Goal: Information Seeking & Learning: Learn about a topic

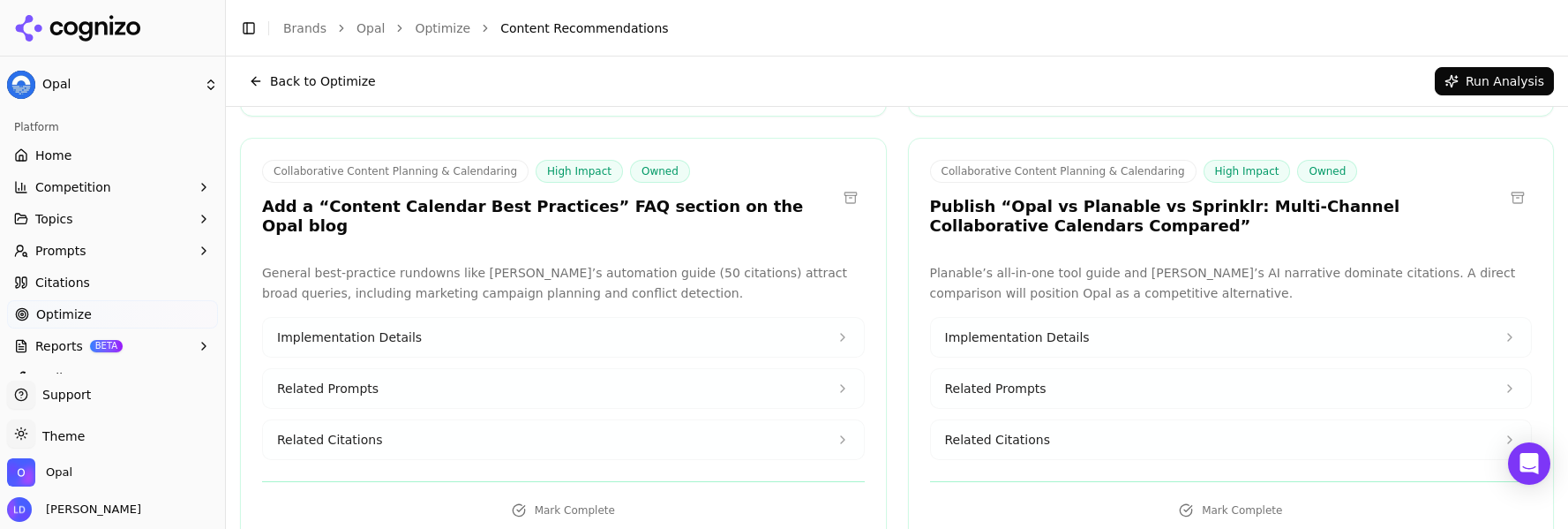
scroll to position [3556, 0]
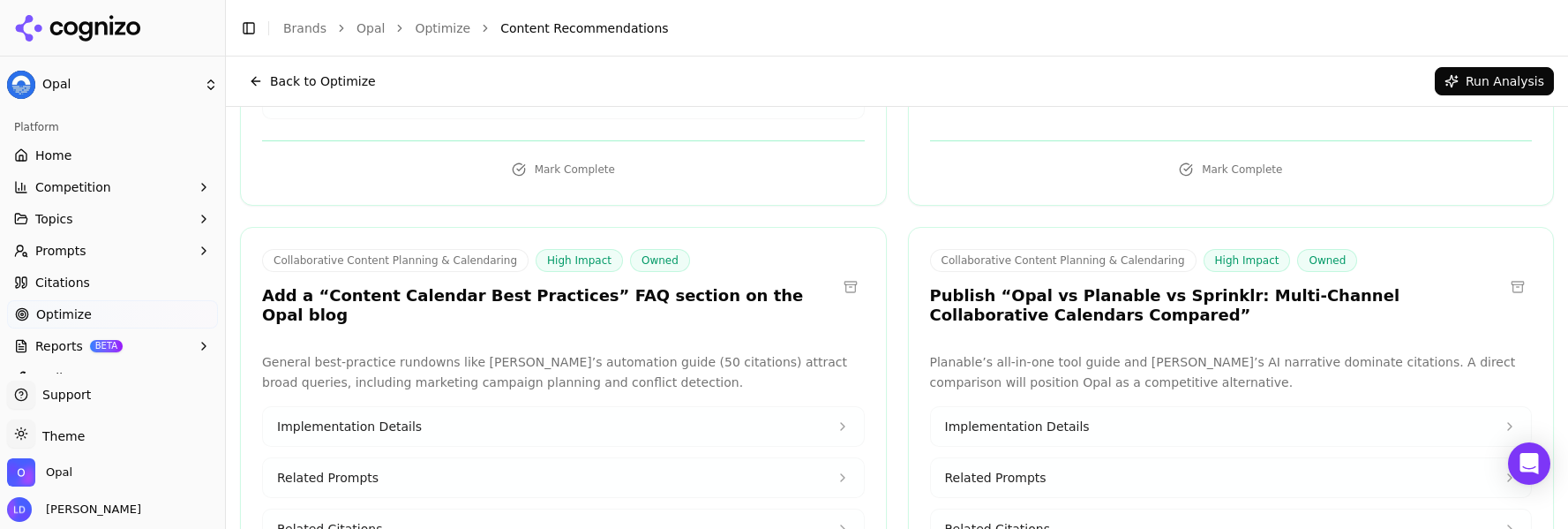
click at [443, 407] on button "Implementation Details" at bounding box center [563, 426] width 601 height 39
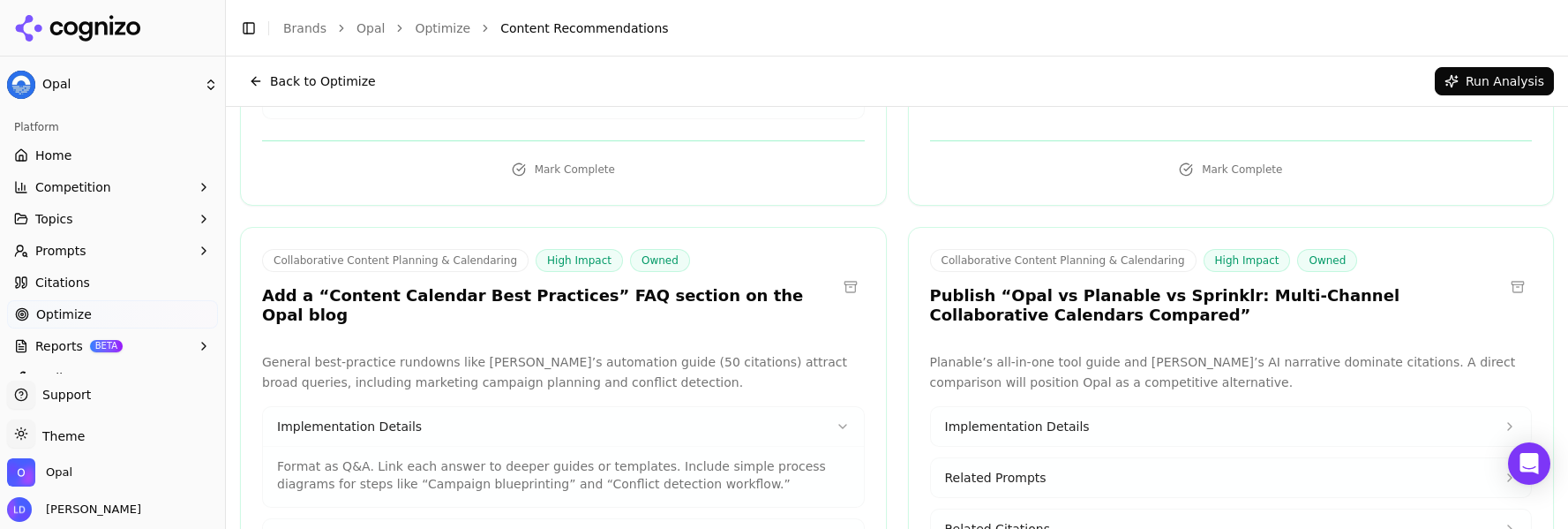
click at [379, 519] on button "Related Prompts" at bounding box center [563, 538] width 601 height 39
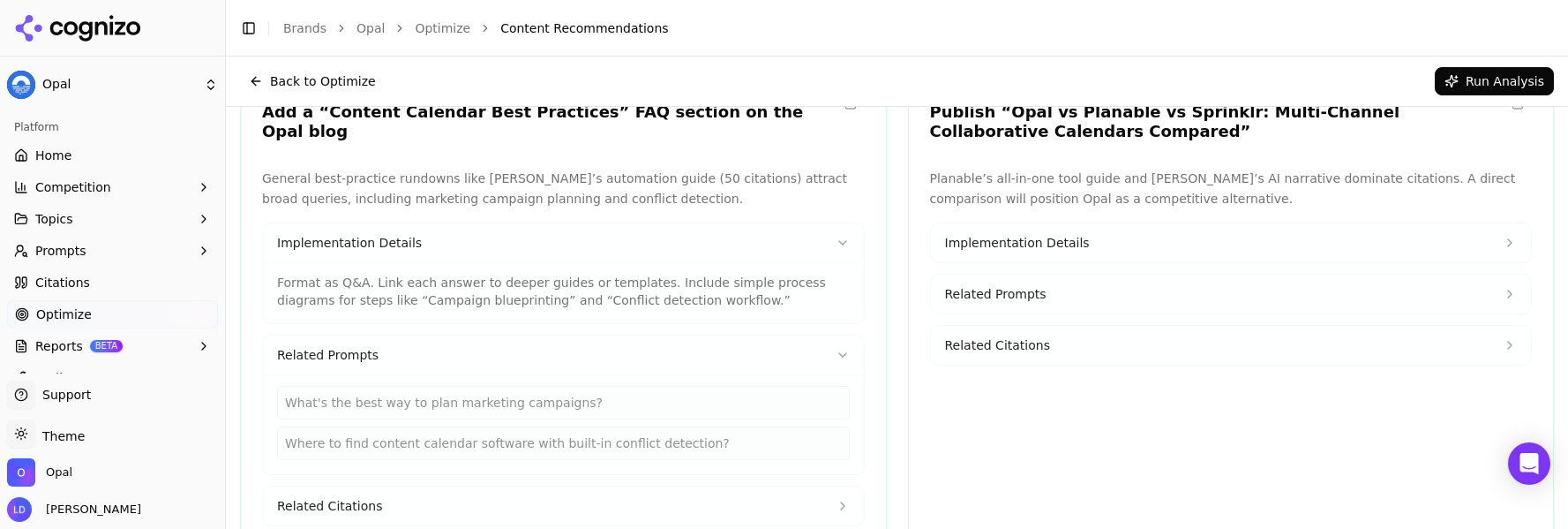
scroll to position [3733, 0]
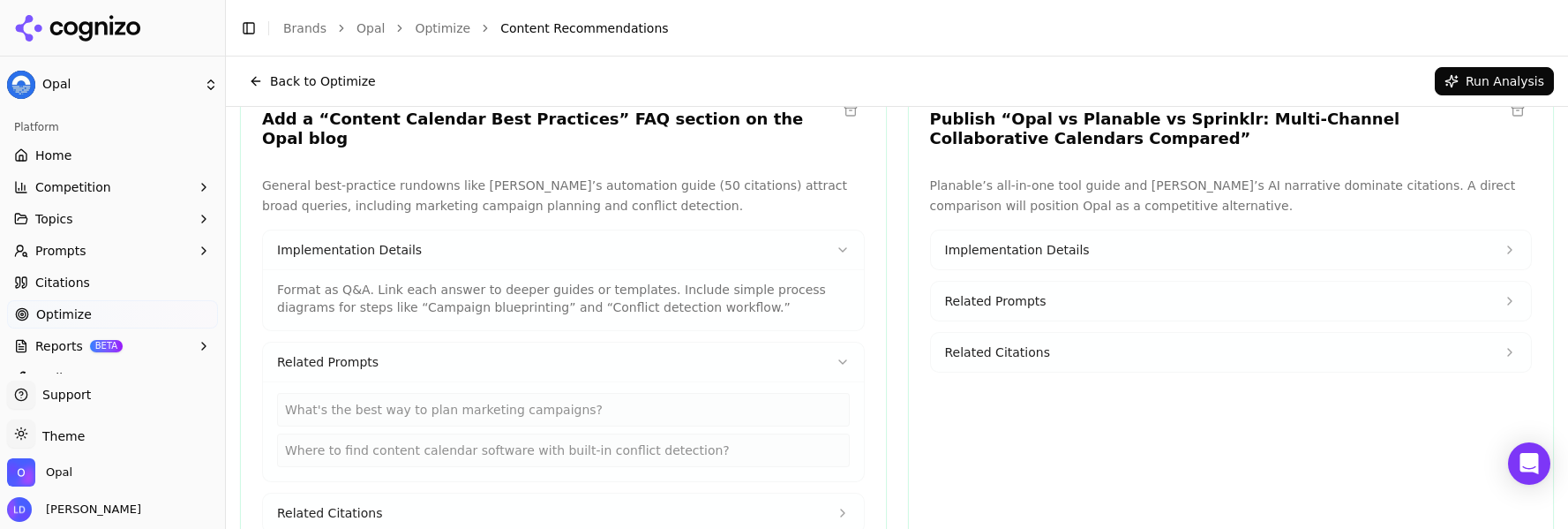
click at [1063, 282] on button "Related Prompts" at bounding box center [1232, 300] width 601 height 39
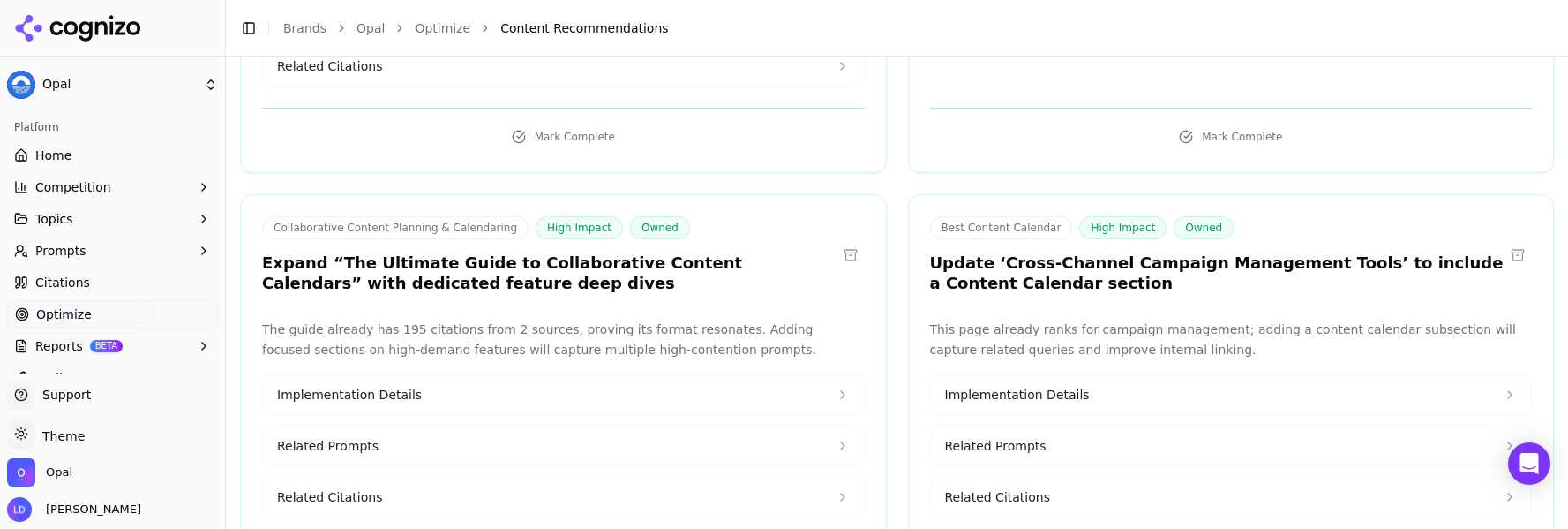
scroll to position [5171, 0]
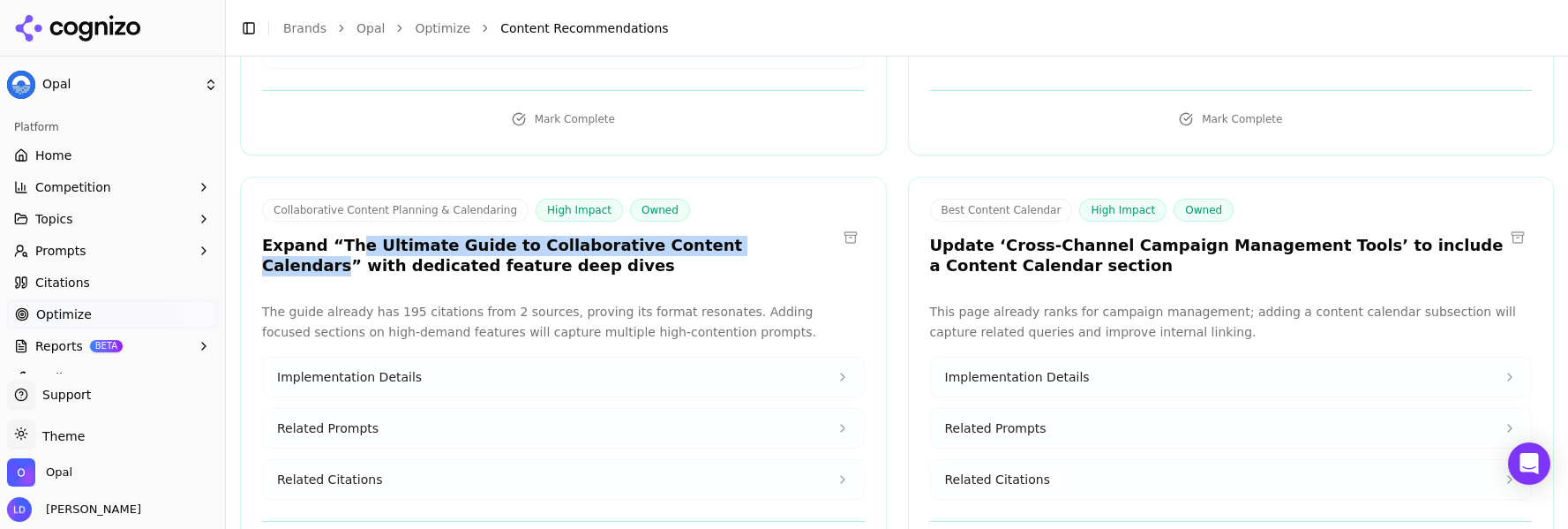
drag, startPoint x: 730, startPoint y: 112, endPoint x: 349, endPoint y: 109, distance: 381.0
click at [349, 236] on h3 "Expand “The Ultimate Guide to Collaborative Content Calendars” with dedicated f…" at bounding box center [549, 256] width 575 height 40
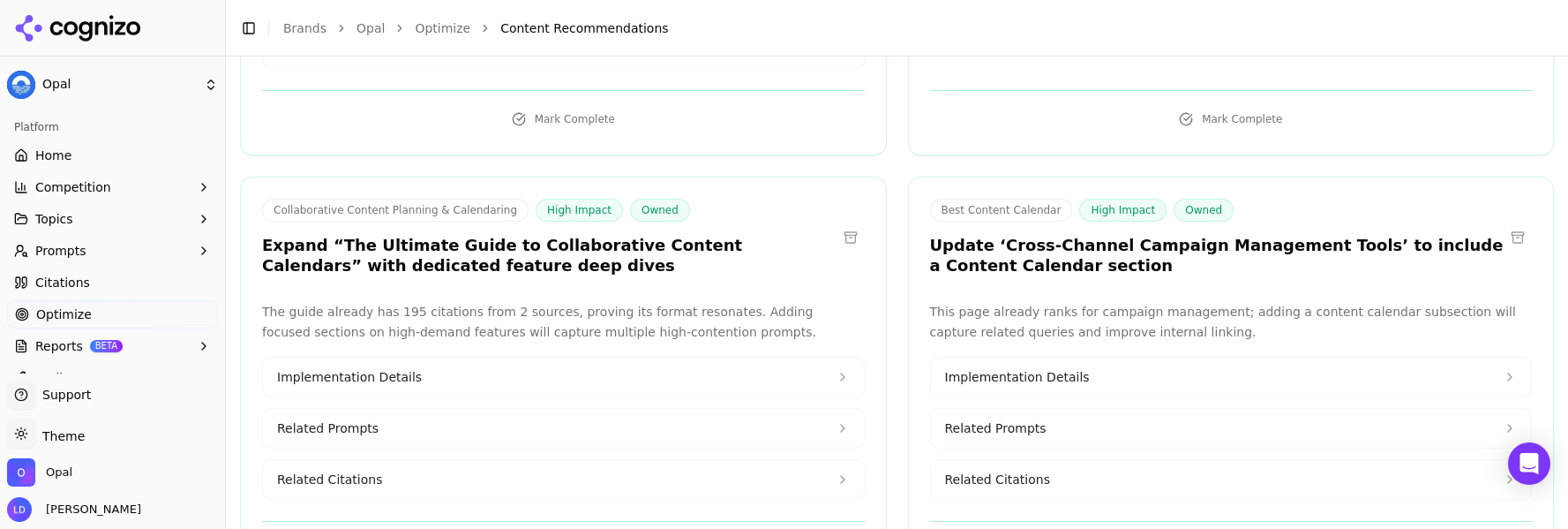
click at [569, 176] on div "Collaborative Content Planning & Calendaring High Impact Owned Expand “The Ulti…" at bounding box center [563, 381] width 647 height 409
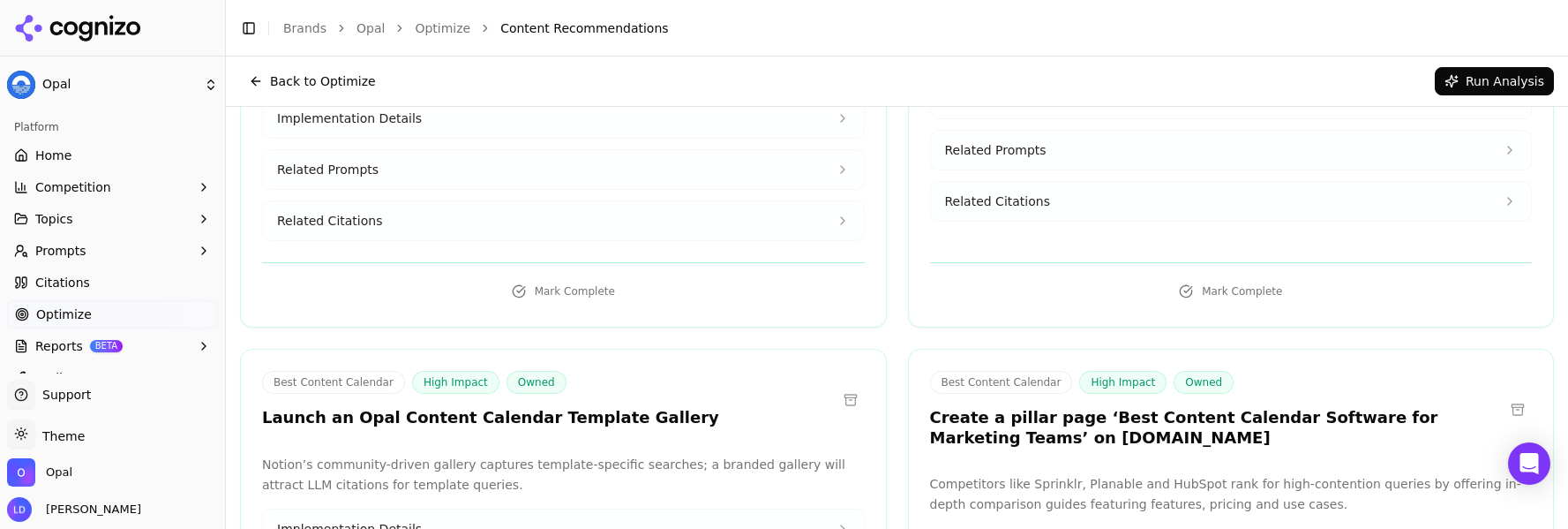
scroll to position [5779, 0]
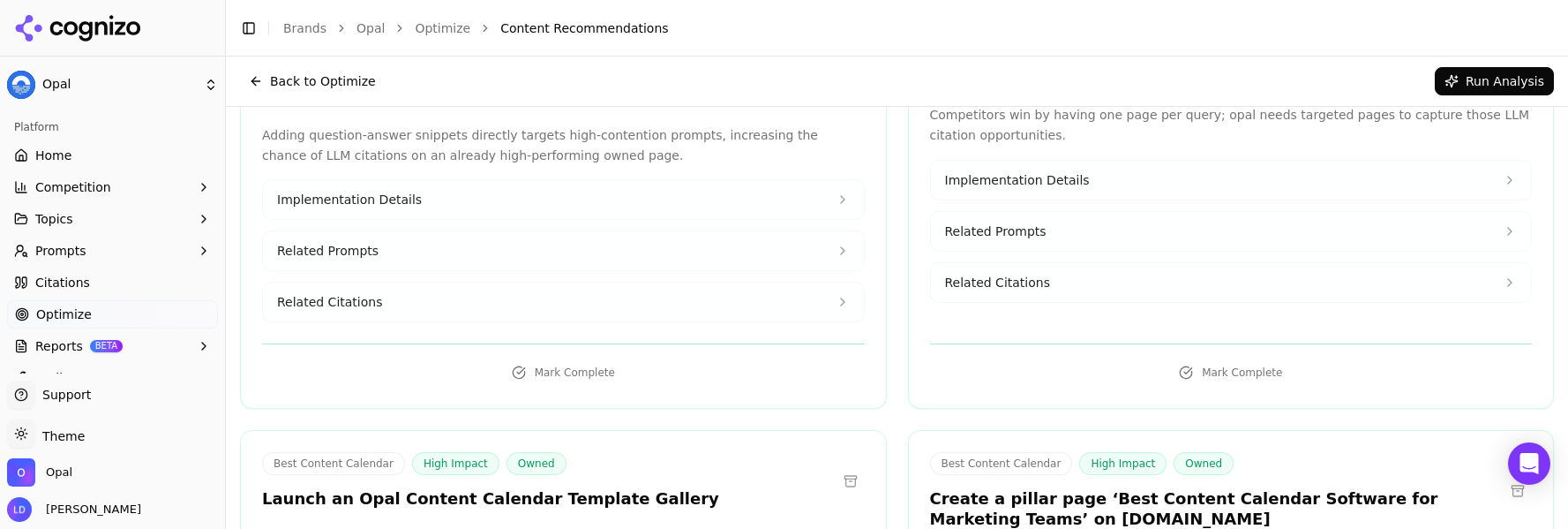
click at [840, 467] on button at bounding box center [850, 480] width 28 height 28
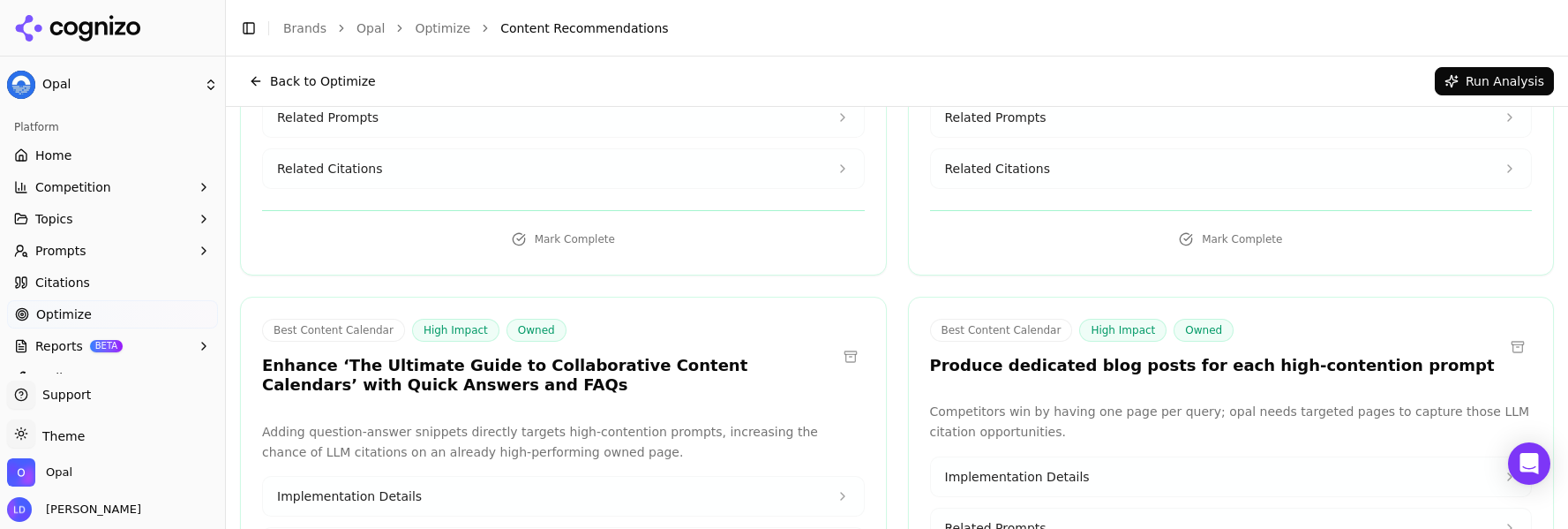
scroll to position [5481, 0]
click at [1019, 469] on span "Implementation Details" at bounding box center [1017, 478] width 145 height 18
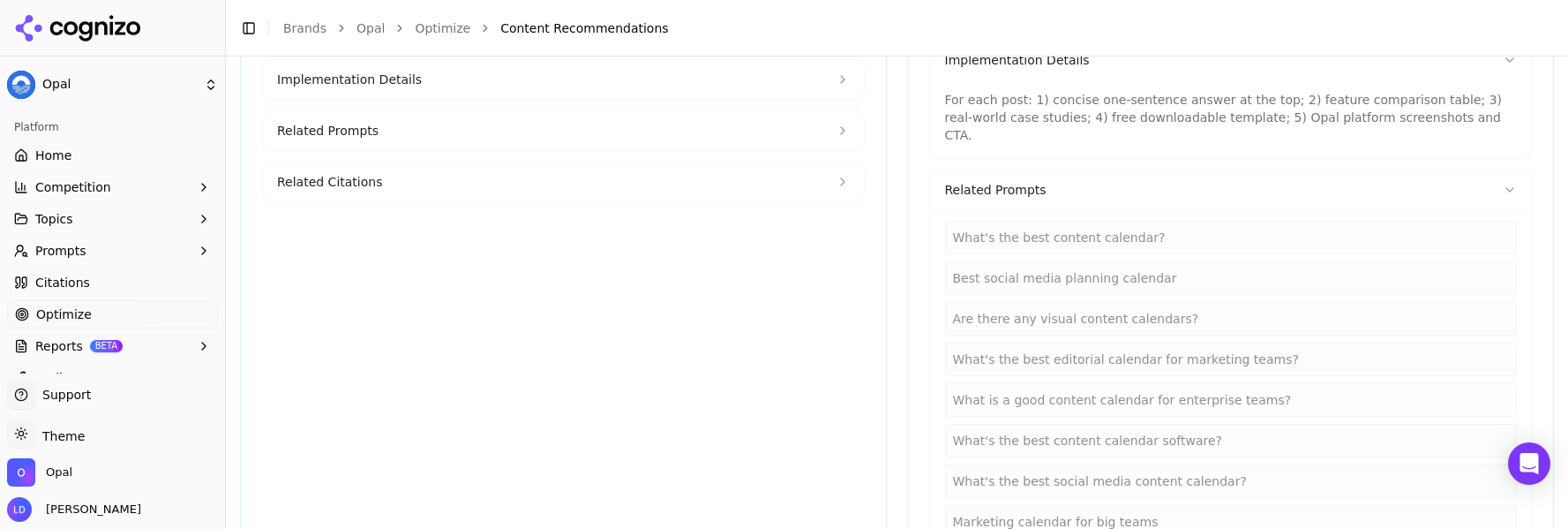
scroll to position [5909, 0]
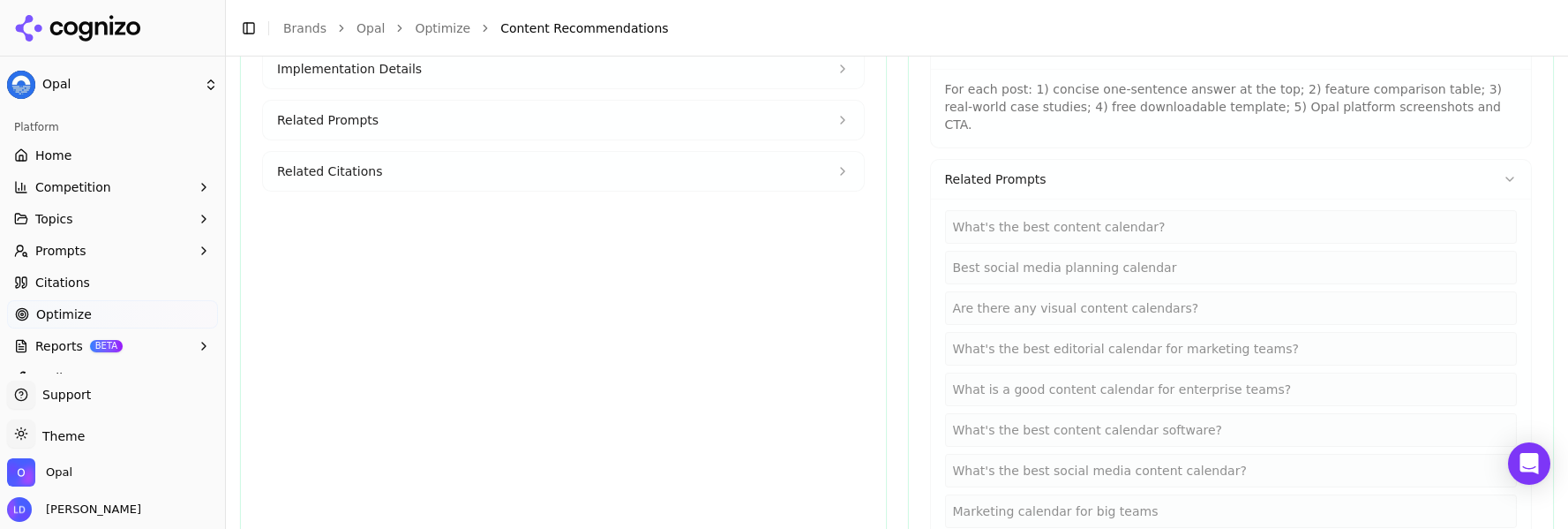
click at [1078, 291] on div "Are there any visual content calendars?" at bounding box center [1232, 308] width 573 height 33
copy div "Are there any visual content calendars?"
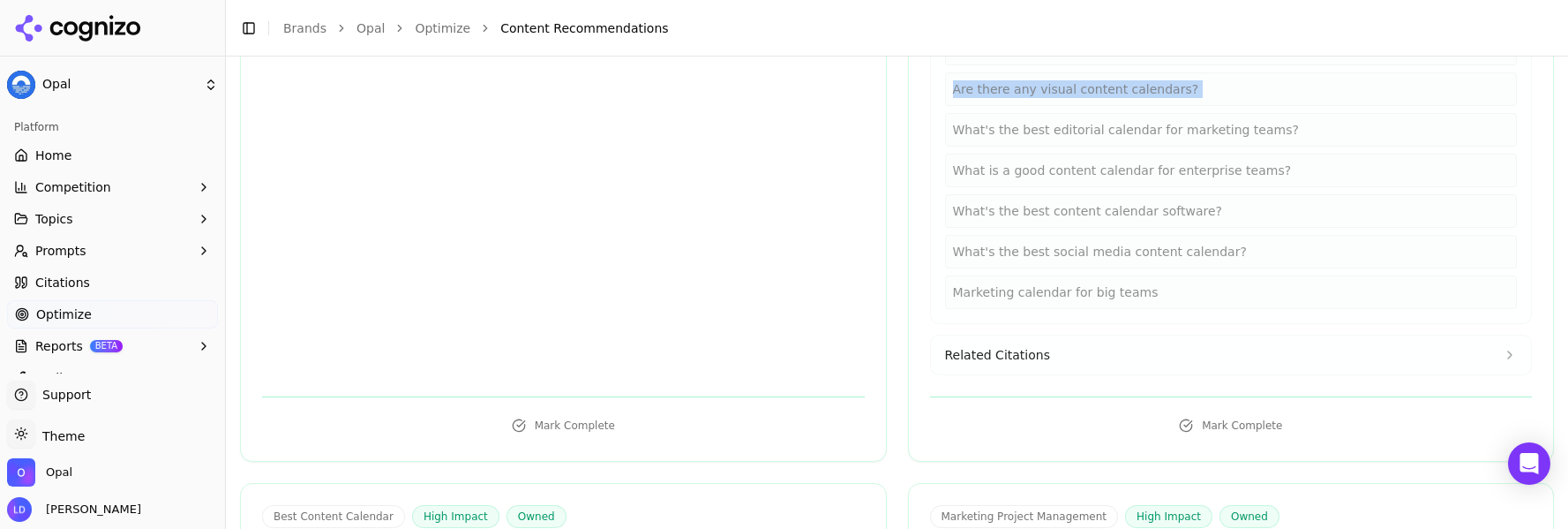
scroll to position [6146, 0]
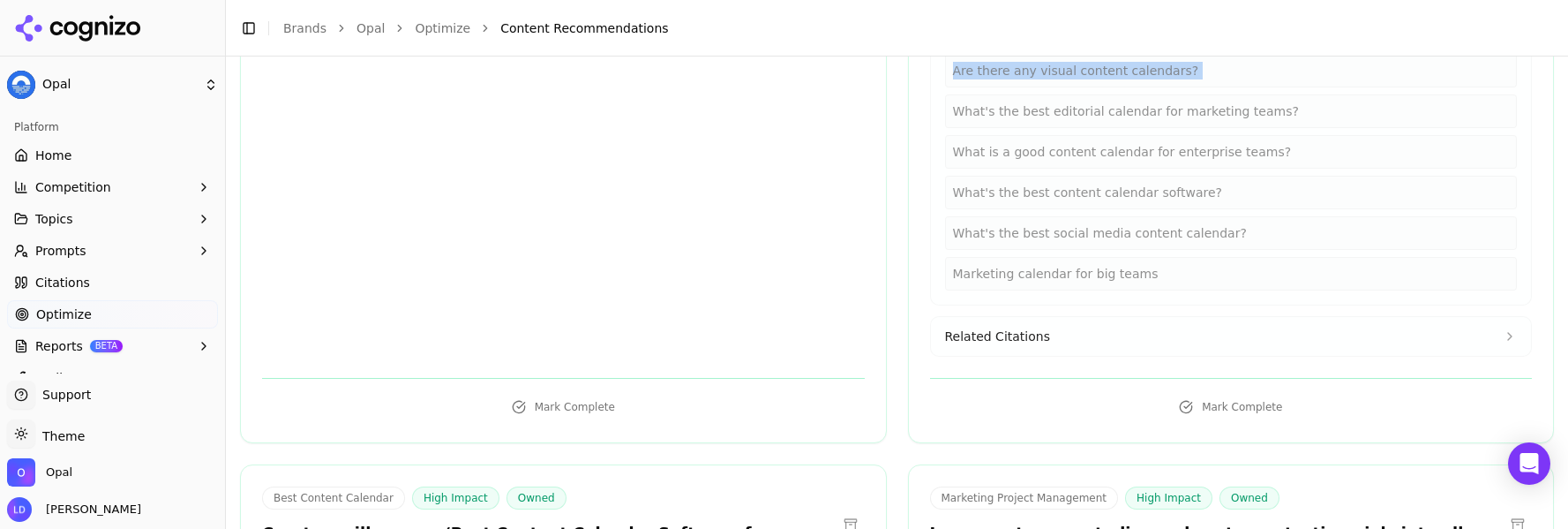
click at [1024, 327] on span "Related Citations" at bounding box center [998, 336] width 105 height 18
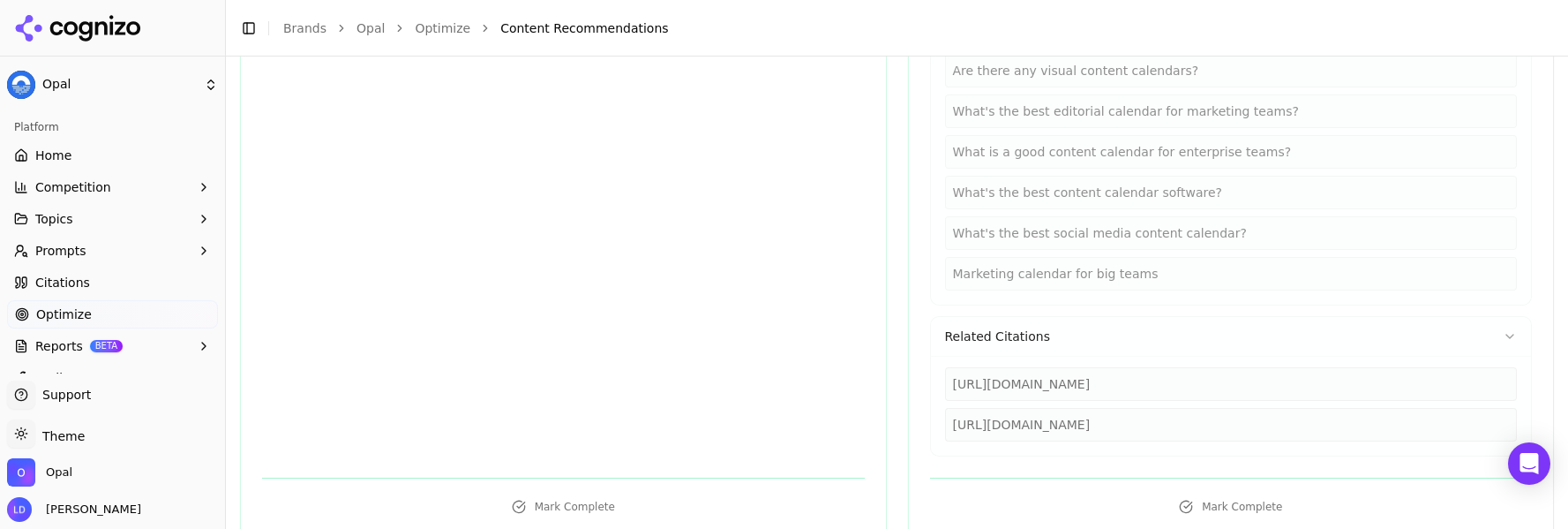
click at [1177, 408] on div "[URL][DOMAIN_NAME]" at bounding box center [1232, 424] width 573 height 33
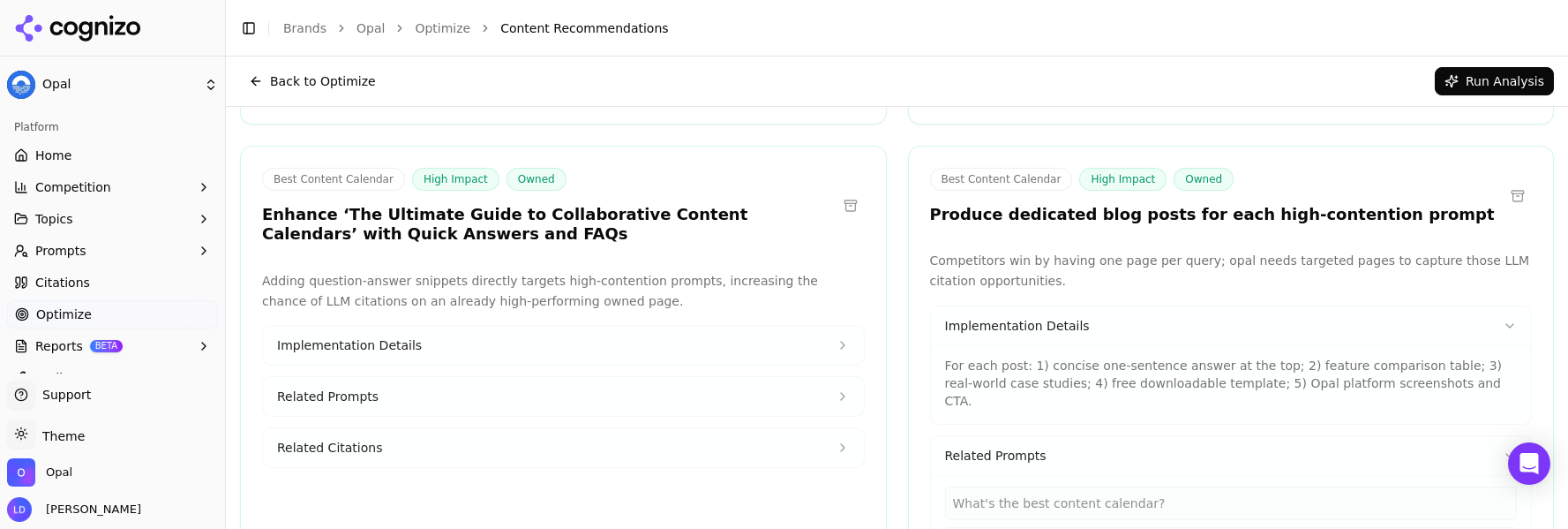
scroll to position [5556, 0]
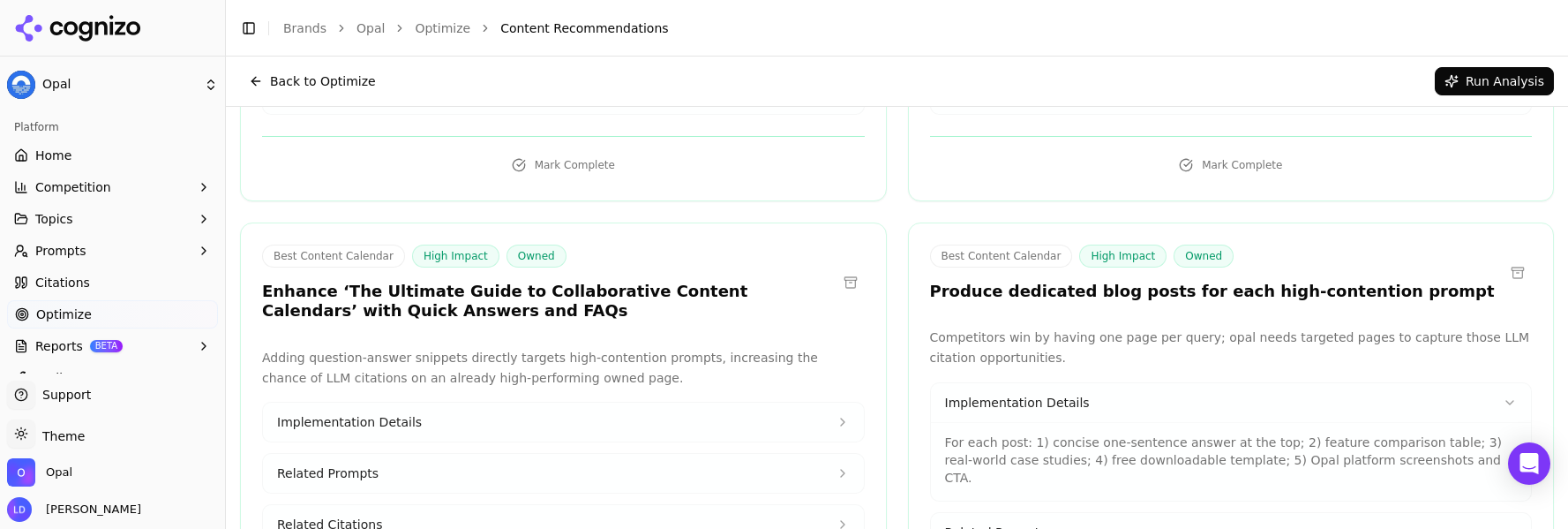
click at [1134, 434] on p "For each post: 1) concise one-sentence answer at the top; 2) feature comparison…" at bounding box center [1232, 460] width 573 height 53
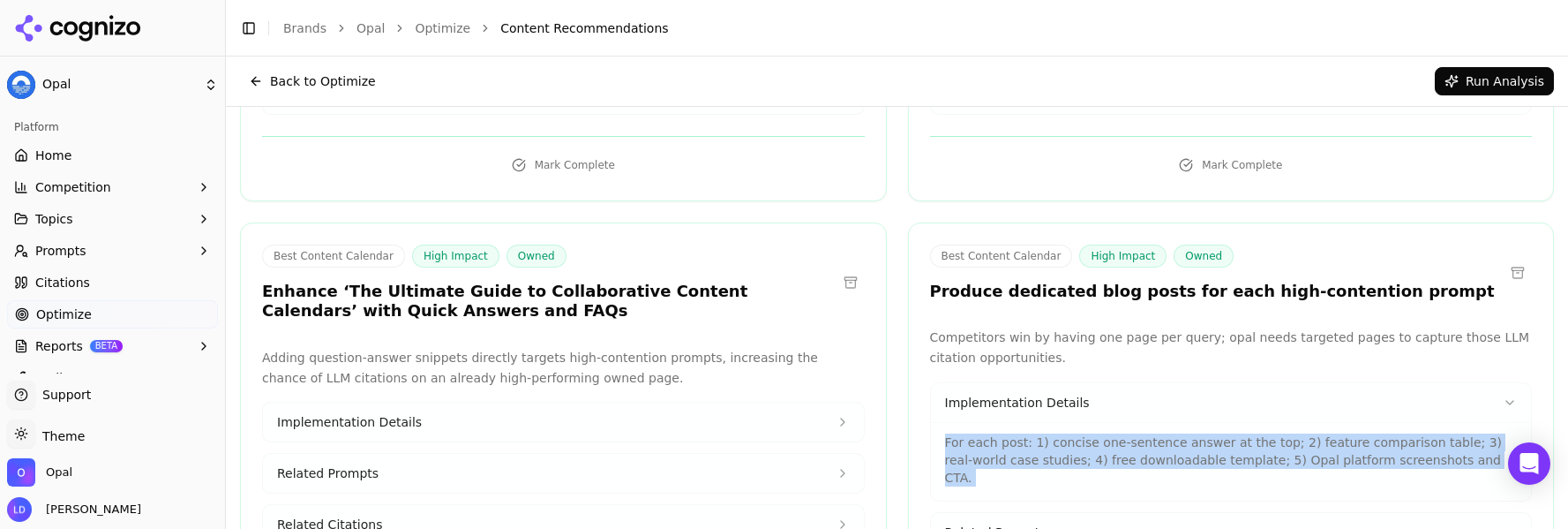
click at [1134, 434] on p "For each post: 1) concise one-sentence answer at the top; 2) feature comparison…" at bounding box center [1232, 460] width 573 height 53
copy p "For each post: 1) concise one-sentence answer at the top; 2) feature comparison…"
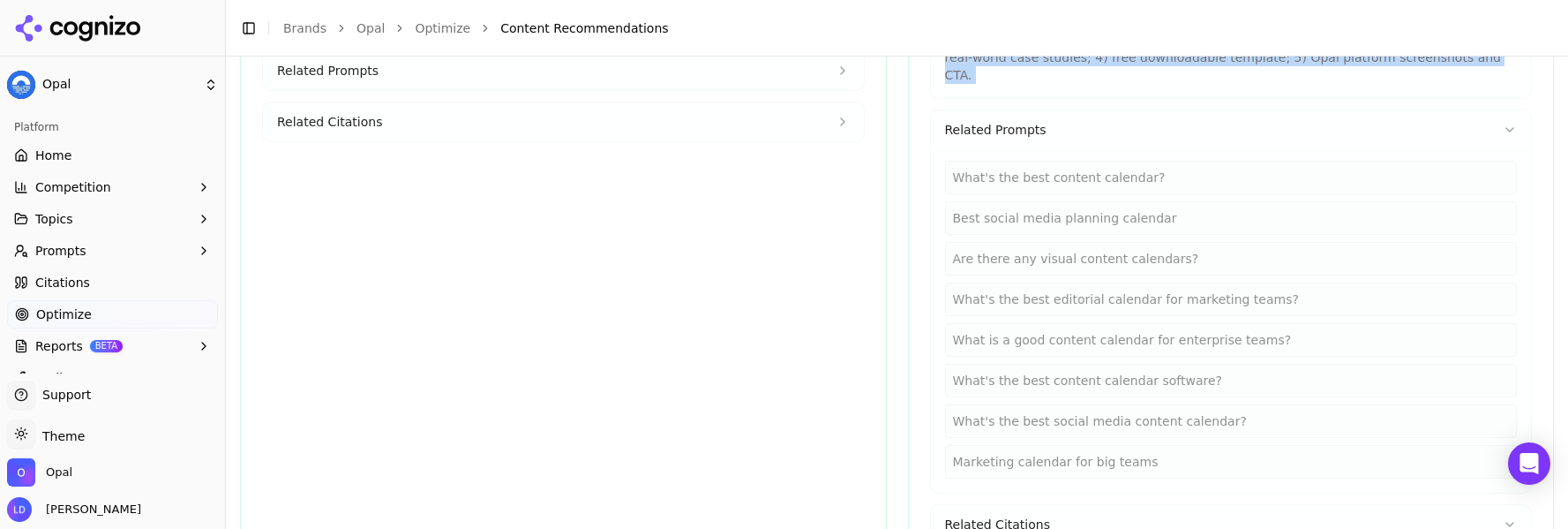
scroll to position [5962, 0]
